Goal: Communication & Community: Answer question/provide support

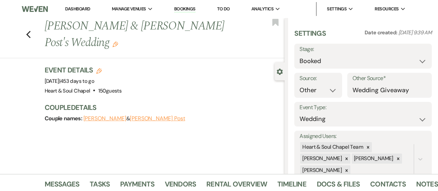
select select "14"
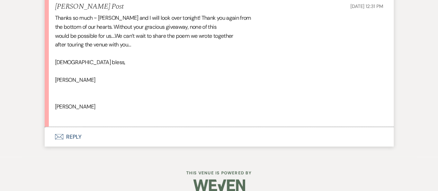
scroll to position [648, 0]
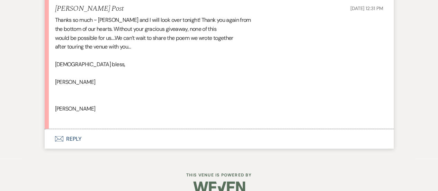
click at [70, 135] on button "Envelope Reply" at bounding box center [219, 138] width 349 height 19
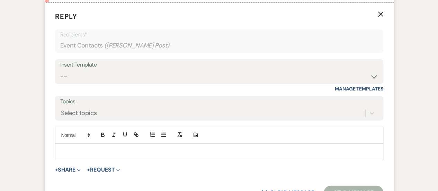
scroll to position [783, 0]
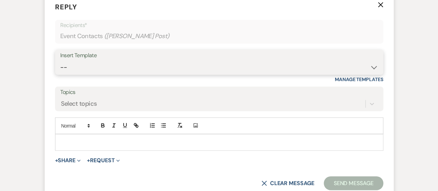
click at [87, 65] on select "-- Copy of Weven Planning Portal Introduction (Booked Wedding Events) Initial G…" at bounding box center [219, 68] width 318 height 14
select select "4219"
click at [60, 61] on select "-- Copy of Weven Planning Portal Introduction (Booked Wedding Events) Initial G…" at bounding box center [219, 68] width 318 height 14
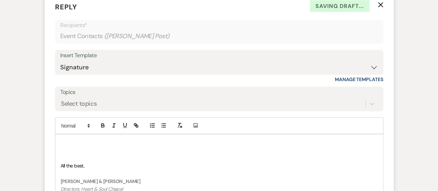
click at [68, 144] on p at bounding box center [219, 142] width 317 height 8
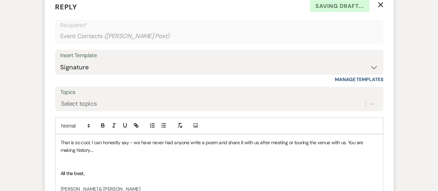
click at [65, 163] on p at bounding box center [219, 166] width 317 height 8
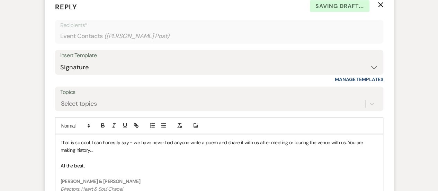
click at [80, 152] on p "That is so cool, I can honestly say - we have never had anyone write a poem and…" at bounding box center [219, 146] width 317 height 16
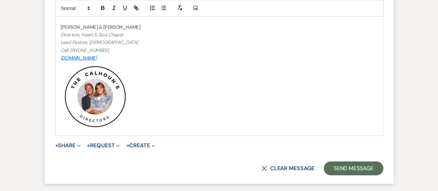
scroll to position [953, 0]
click at [350, 162] on button "Send Message" at bounding box center [353, 168] width 59 height 14
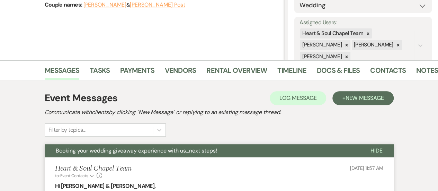
scroll to position [116, 0]
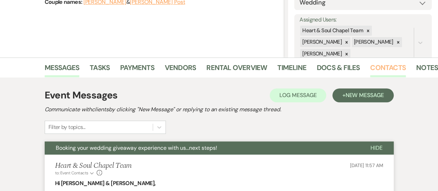
click at [386, 66] on link "Contacts" at bounding box center [388, 69] width 36 height 15
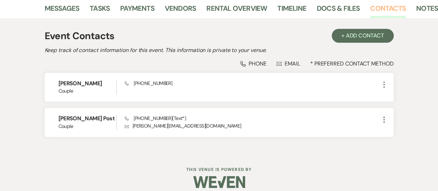
scroll to position [175, 0]
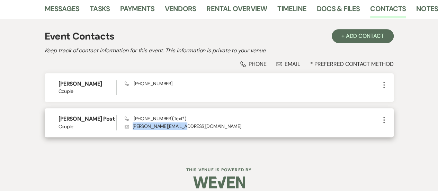
drag, startPoint x: 186, startPoint y: 129, endPoint x: 130, endPoint y: 126, distance: 55.8
click at [130, 126] on p "Envelope [PERSON_NAME][EMAIL_ADDRESS][DOMAIN_NAME]" at bounding box center [252, 126] width 255 height 8
copy p "[PERSON_NAME][EMAIL_ADDRESS][DOMAIN_NAME]"
drag, startPoint x: 168, startPoint y: 119, endPoint x: 133, endPoint y: 120, distance: 35.3
click at [133, 120] on span "Phone [PHONE_NUMBER] (Text*)" at bounding box center [155, 118] width 61 height 6
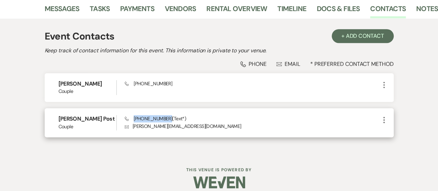
copy span "[PHONE_NUMBER]"
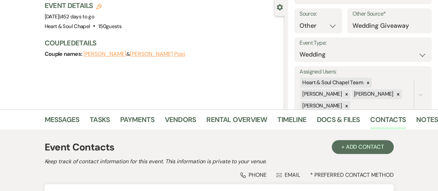
scroll to position [65, 0]
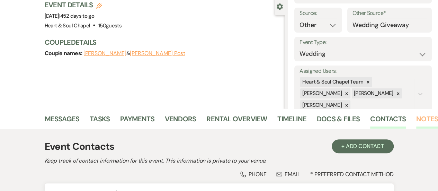
click at [420, 117] on link "Notes" at bounding box center [427, 120] width 22 height 15
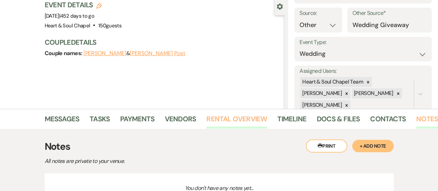
scroll to position [128, 0]
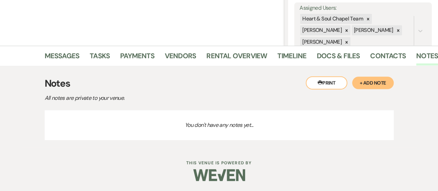
click at [369, 84] on button "+ Add Note" at bounding box center [373, 83] width 42 height 12
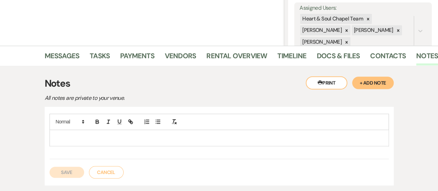
click at [131, 142] on div at bounding box center [219, 138] width 339 height 16
click at [73, 170] on button "Save" at bounding box center [67, 172] width 35 height 11
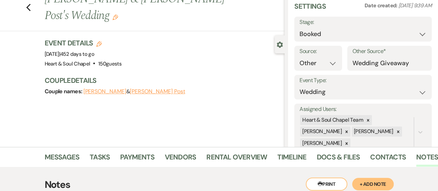
scroll to position [21, 0]
